Goal: Task Accomplishment & Management: Use online tool/utility

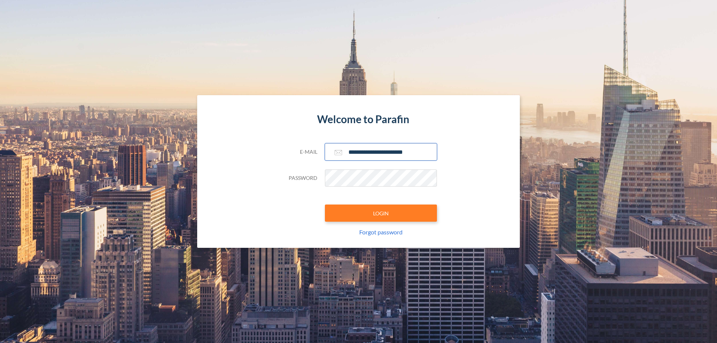
type input "**********"
click at [381, 213] on button "LOGIN" at bounding box center [381, 213] width 112 height 17
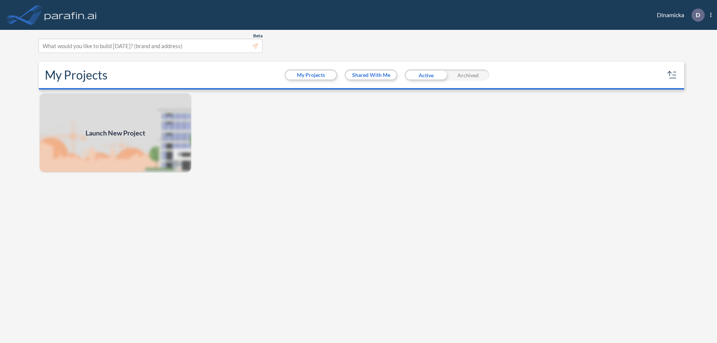
scroll to position [2, 0]
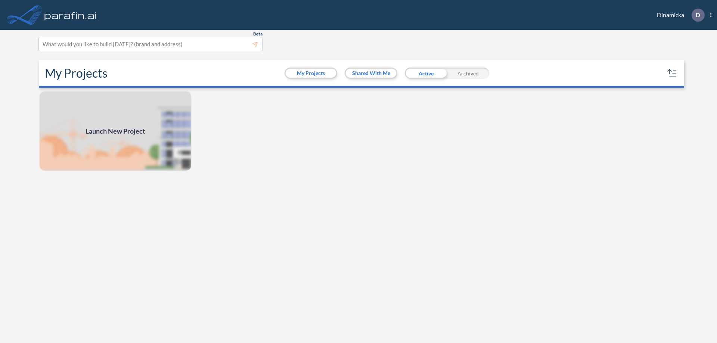
click at [115, 131] on span "Launch New Project" at bounding box center [116, 131] width 60 height 10
